Goal: Book appointment/travel/reservation

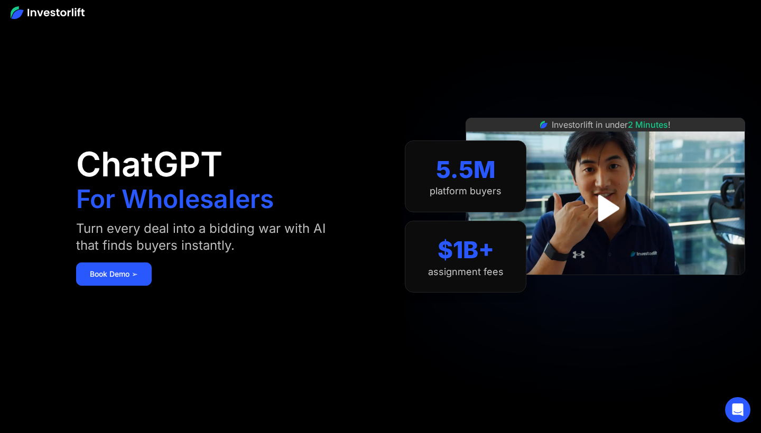
click at [18, 11] on img at bounding box center [48, 12] width 74 height 13
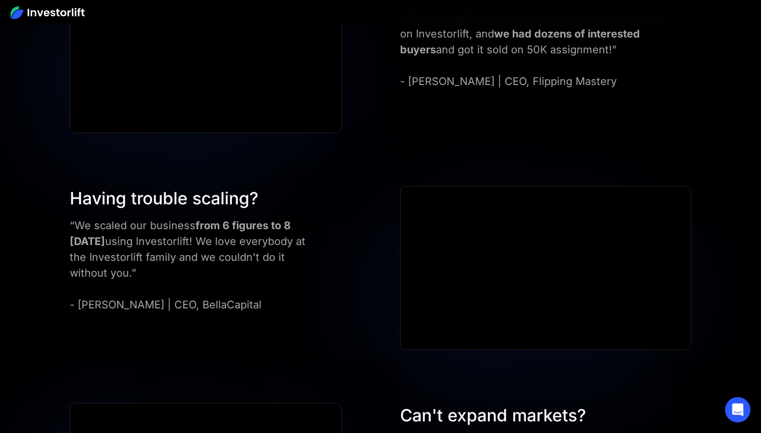
scroll to position [3263, 0]
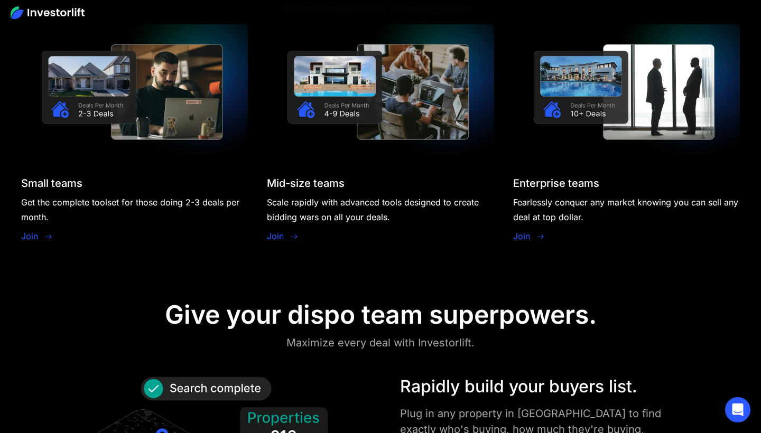
scroll to position [1002, 0]
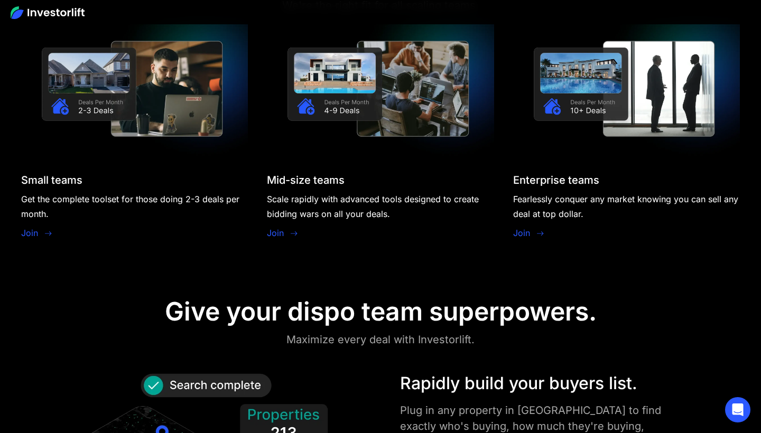
click at [37, 236] on link "Join" at bounding box center [29, 233] width 17 height 13
